Goal: Task Accomplishment & Management: Manage account settings

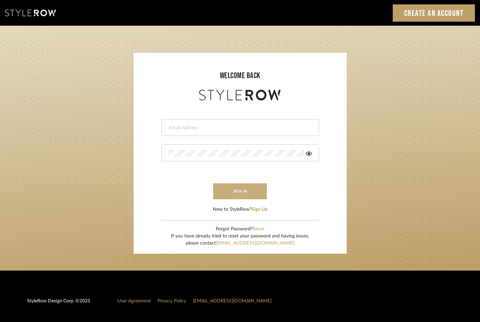
type input "tara@elementsinteriors.net"
click at [254, 193] on button "sign in" at bounding box center [240, 191] width 54 height 16
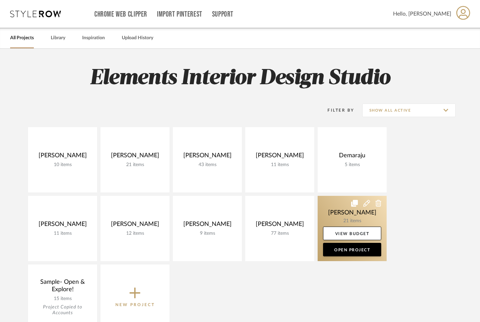
click at [341, 206] on link at bounding box center [351, 228] width 69 height 65
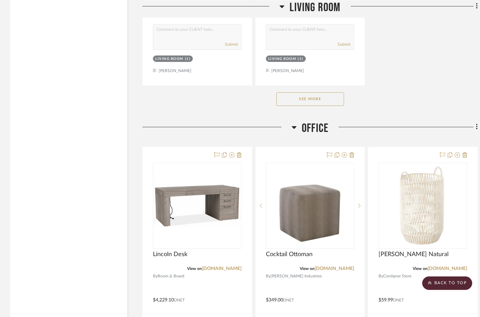
scroll to position [993, 0]
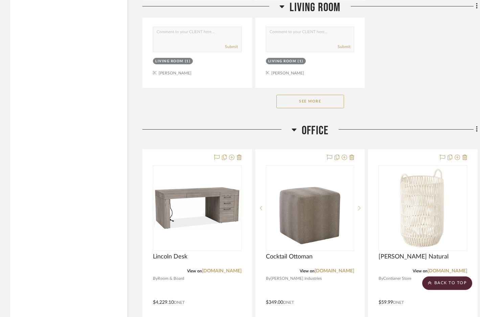
click at [322, 96] on button "See More" at bounding box center [310, 102] width 68 height 14
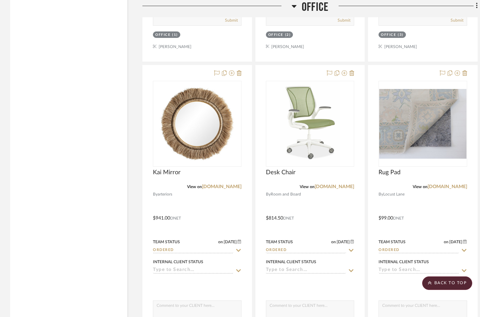
scroll to position [1689, 0]
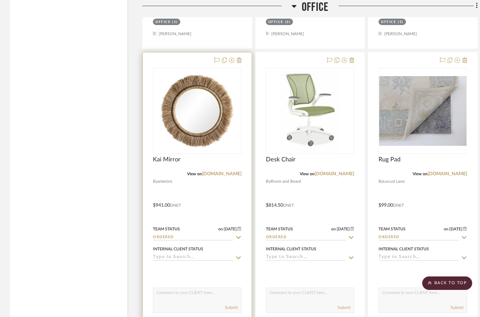
click at [238, 235] on icon at bounding box center [238, 237] width 6 height 5
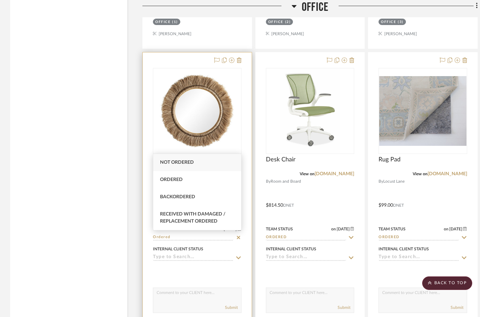
click at [237, 236] on icon at bounding box center [238, 237] width 3 height 3
type input "10/8/2025"
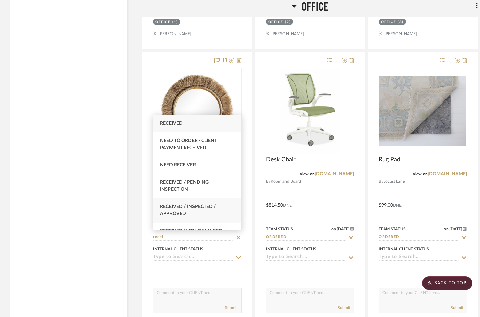
click at [195, 206] on span "Received / Inspected / Approved" at bounding box center [188, 210] width 56 height 12
type input "Received / Inspected / Approved"
